Goal: Task Accomplishment & Management: Manage account settings

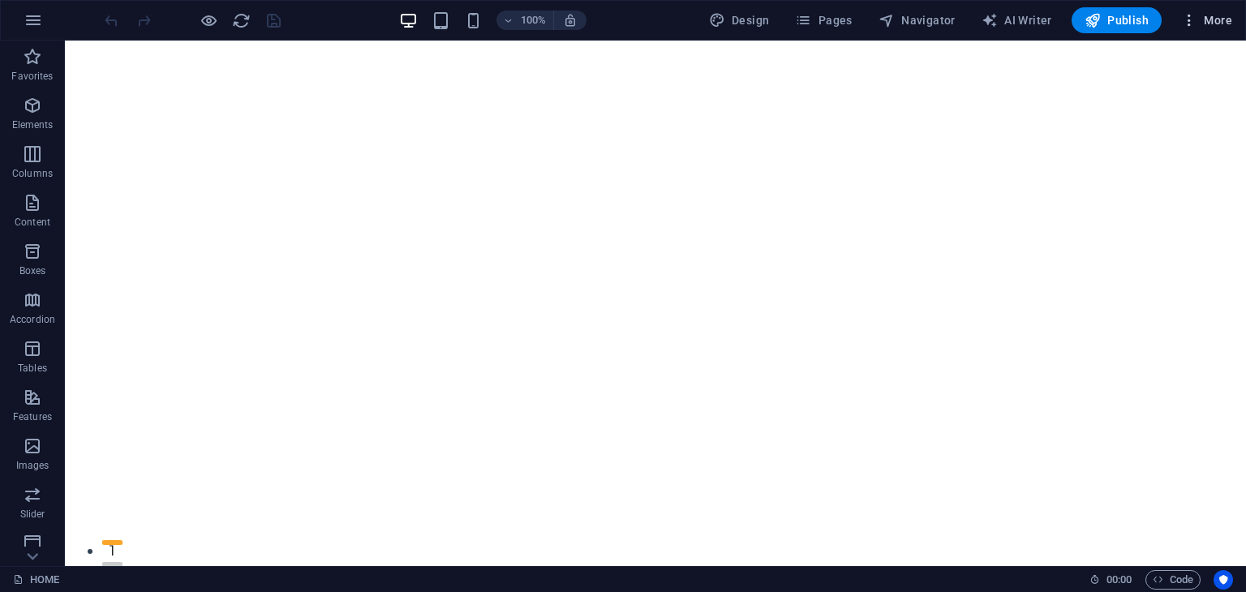
click at [1196, 24] on icon "button" at bounding box center [1189, 20] width 16 height 16
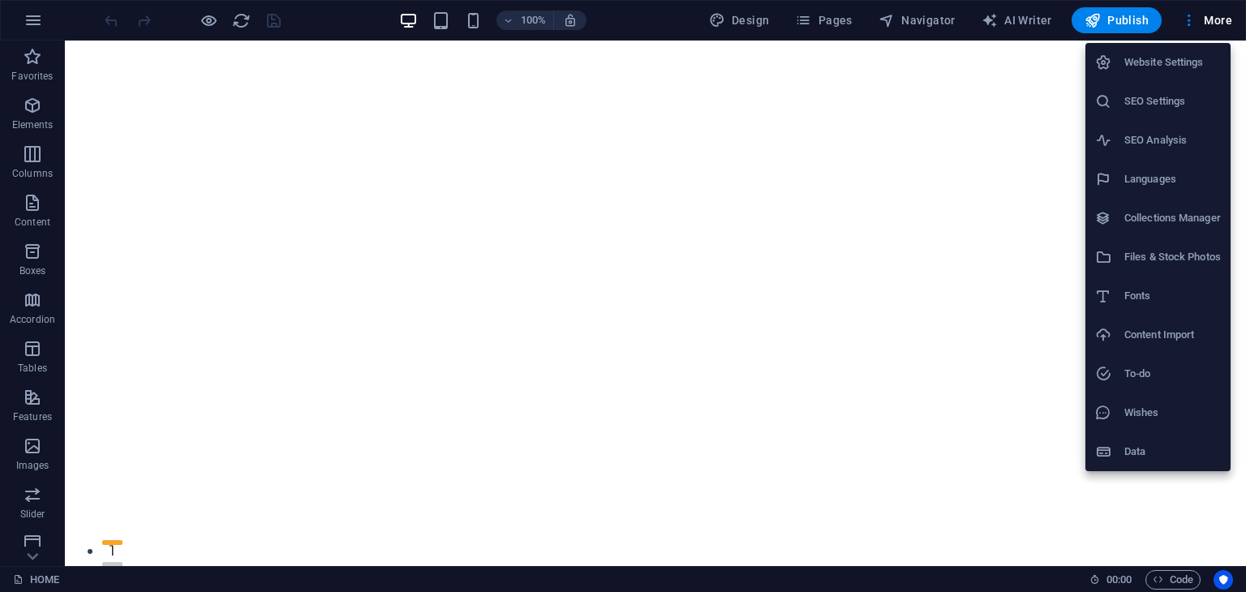
click at [1189, 72] on li "Website Settings" at bounding box center [1158, 62] width 145 height 39
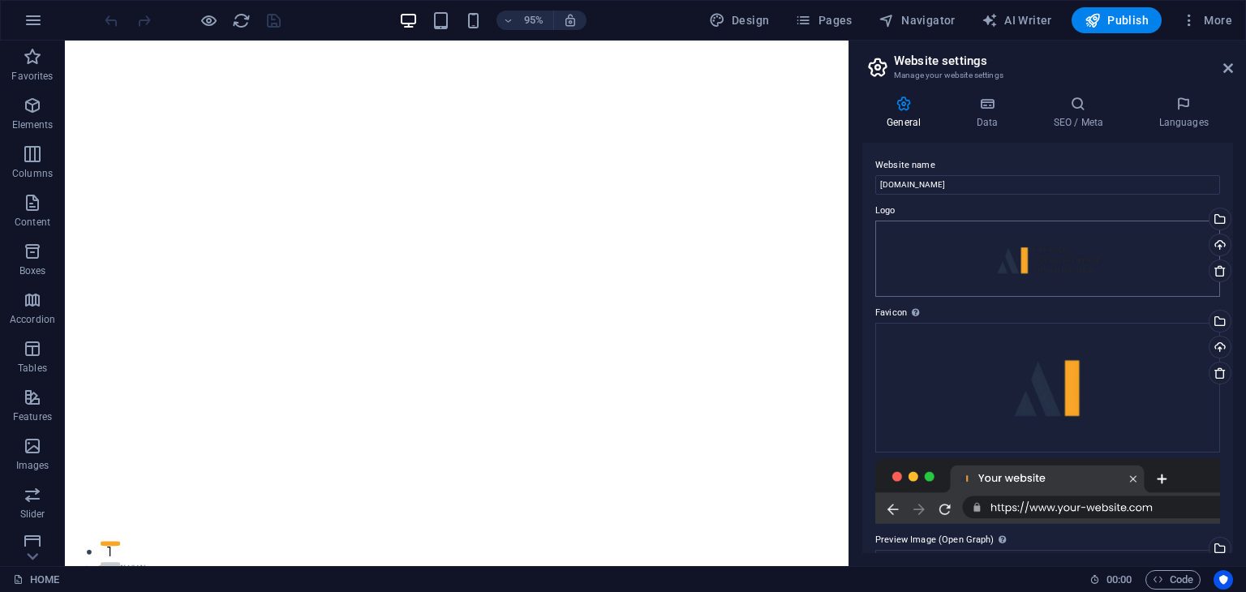
scroll to position [334, 0]
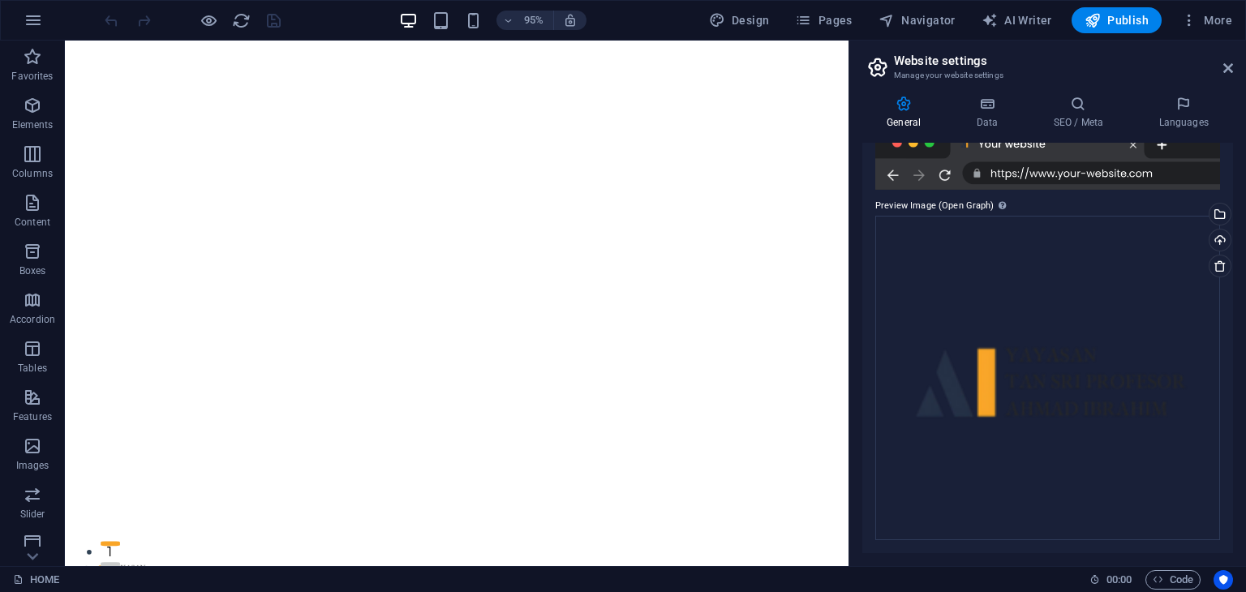
click at [1233, 75] on aside "Website settings Manage your website settings General Data SEO / Meta Languages…" at bounding box center [1048, 304] width 398 height 526
click at [1226, 59] on h2 "Website settings" at bounding box center [1063, 61] width 339 height 15
click at [1225, 63] on icon at bounding box center [1229, 68] width 10 height 13
